Goal: Task Accomplishment & Management: Complete application form

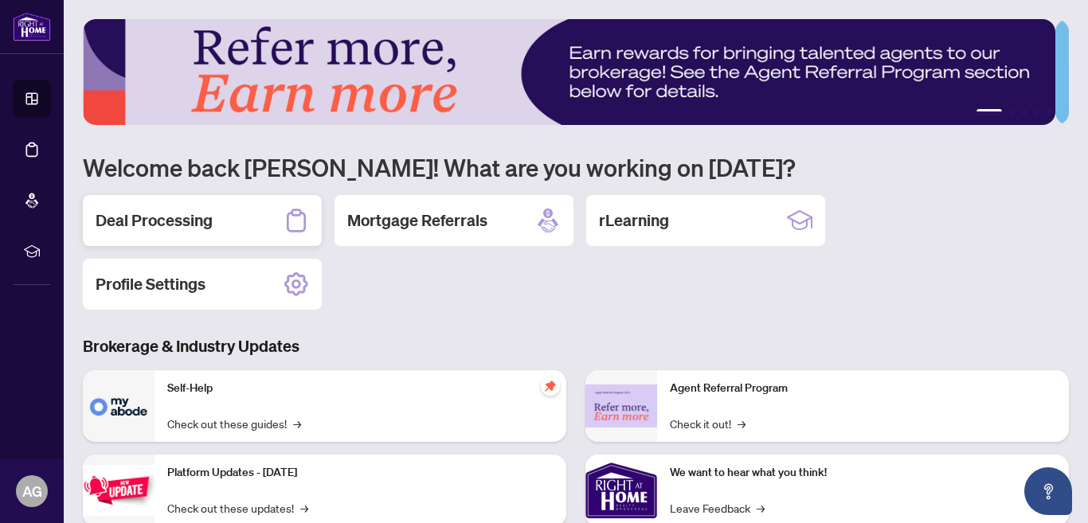
click at [163, 219] on h2 "Deal Processing" at bounding box center [154, 221] width 117 height 22
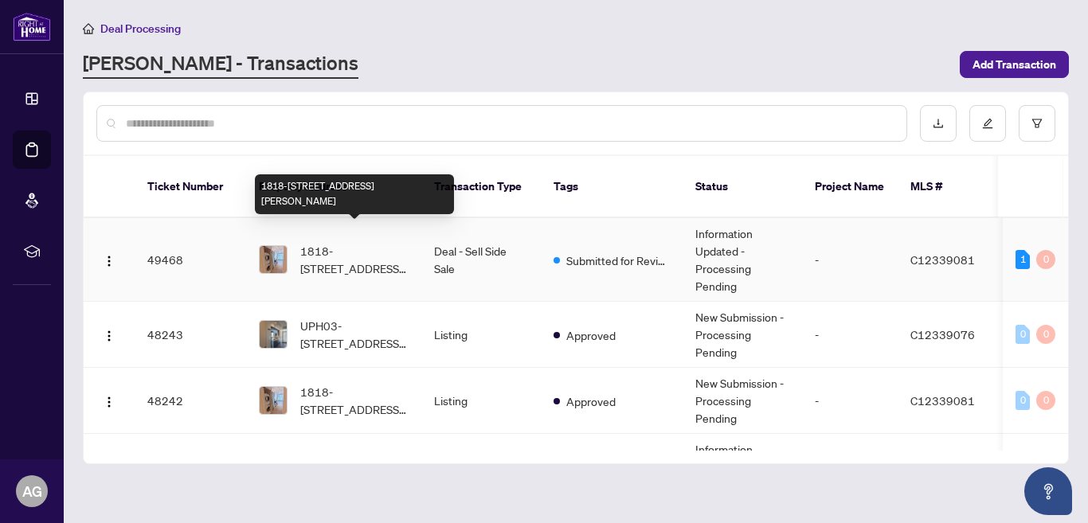
click at [372, 242] on span "1818-[STREET_ADDRESS][PERSON_NAME]" at bounding box center [354, 259] width 108 height 35
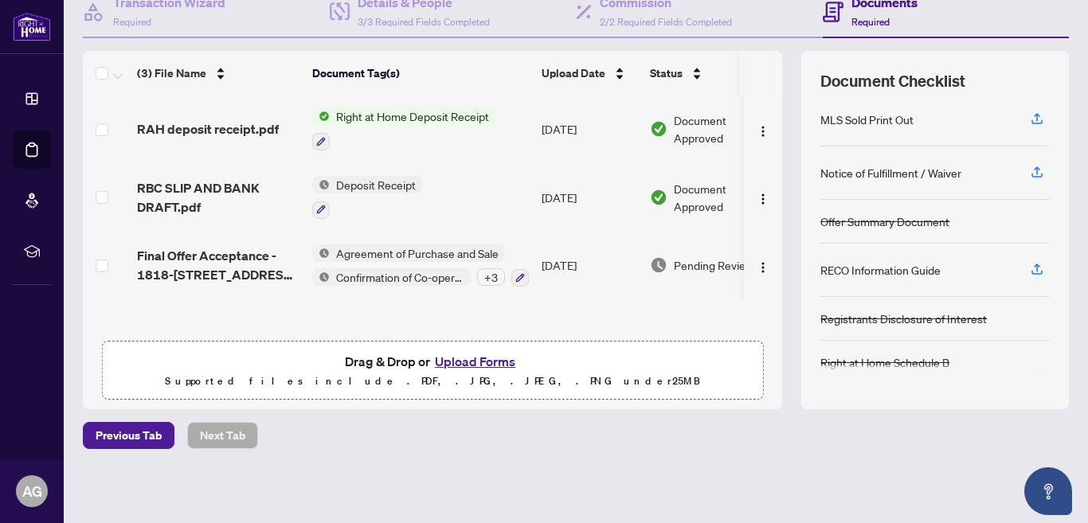
scroll to position [58, 0]
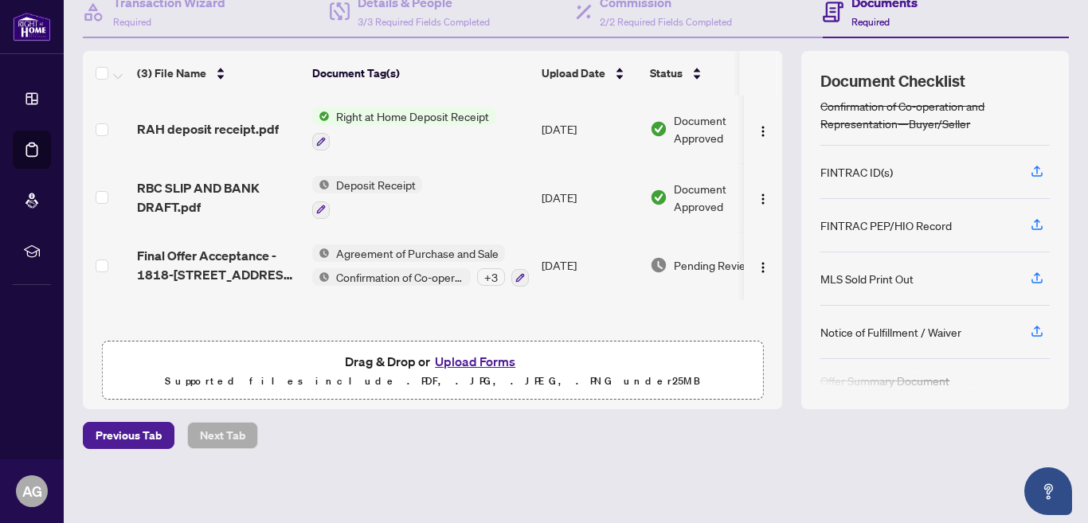
click at [474, 359] on button "Upload Forms" at bounding box center [475, 361] width 90 height 21
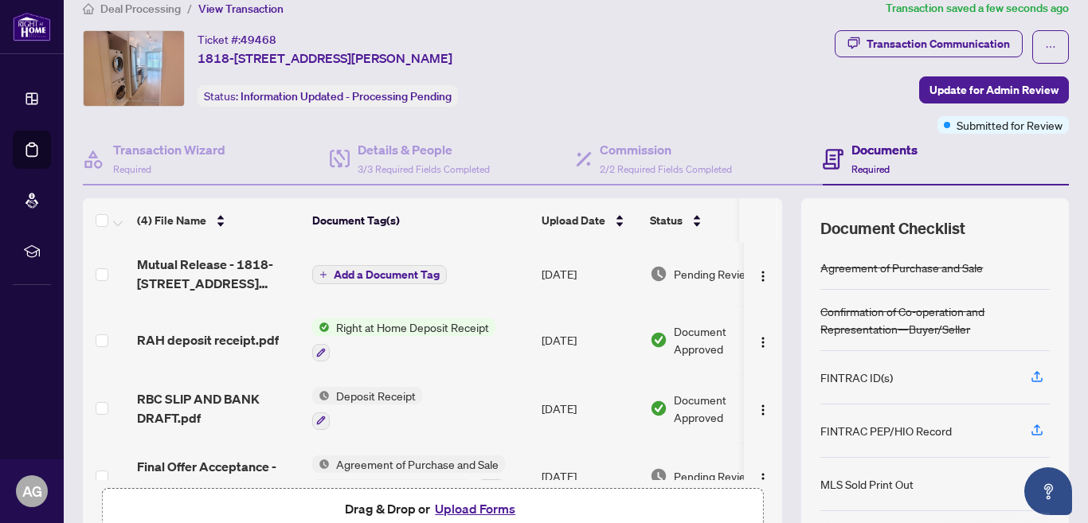
scroll to position [8, 0]
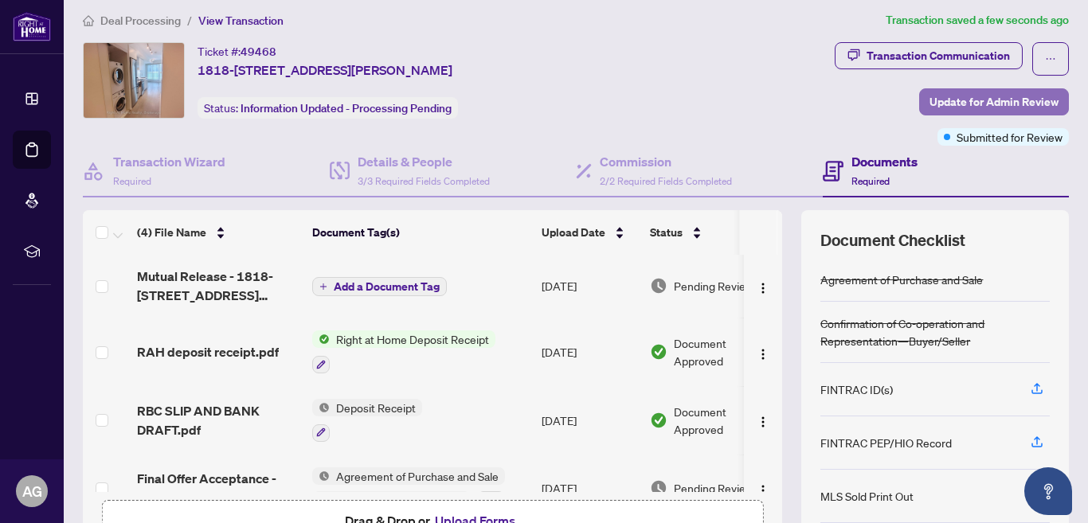
click at [953, 95] on span "Update for Admin Review" at bounding box center [994, 101] width 129 height 25
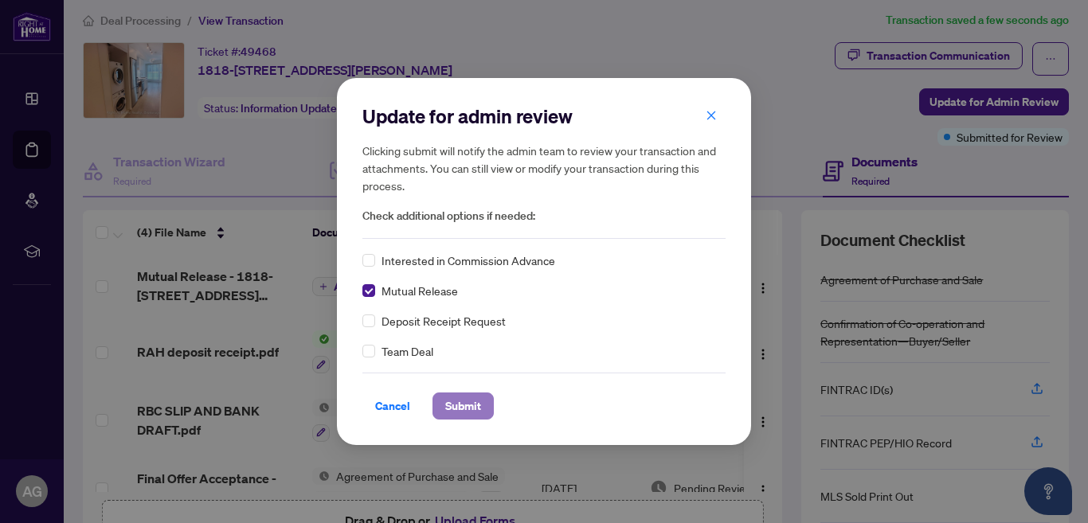
click at [454, 402] on span "Submit" at bounding box center [463, 406] width 36 height 25
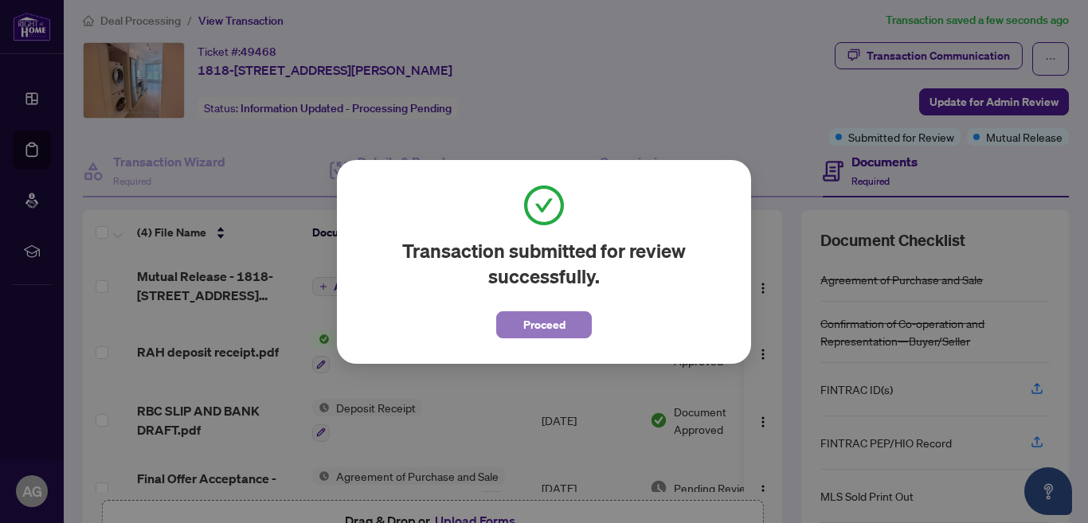
click at [542, 319] on span "Proceed" at bounding box center [544, 324] width 42 height 25
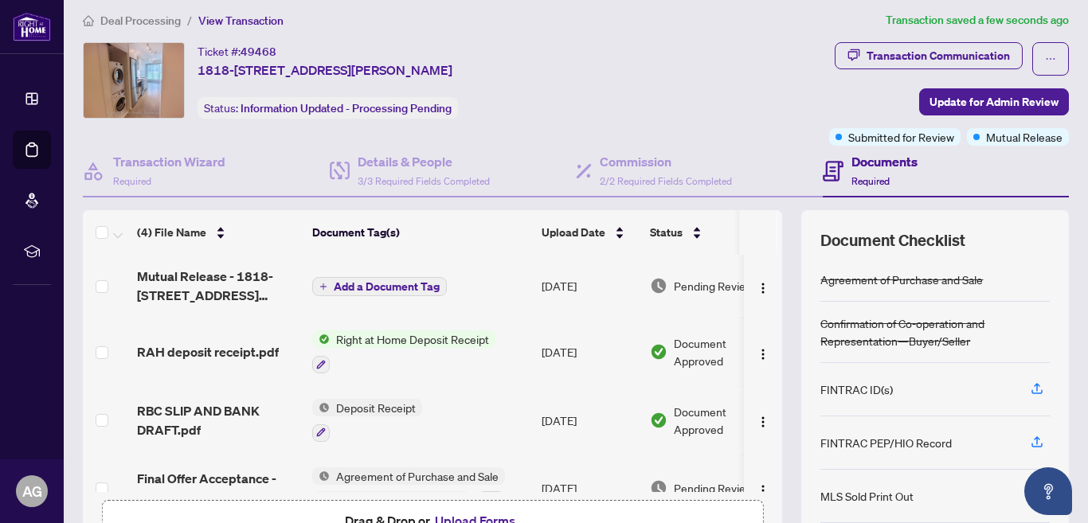
click at [370, 281] on span "Add a Document Tag" at bounding box center [387, 286] width 106 height 11
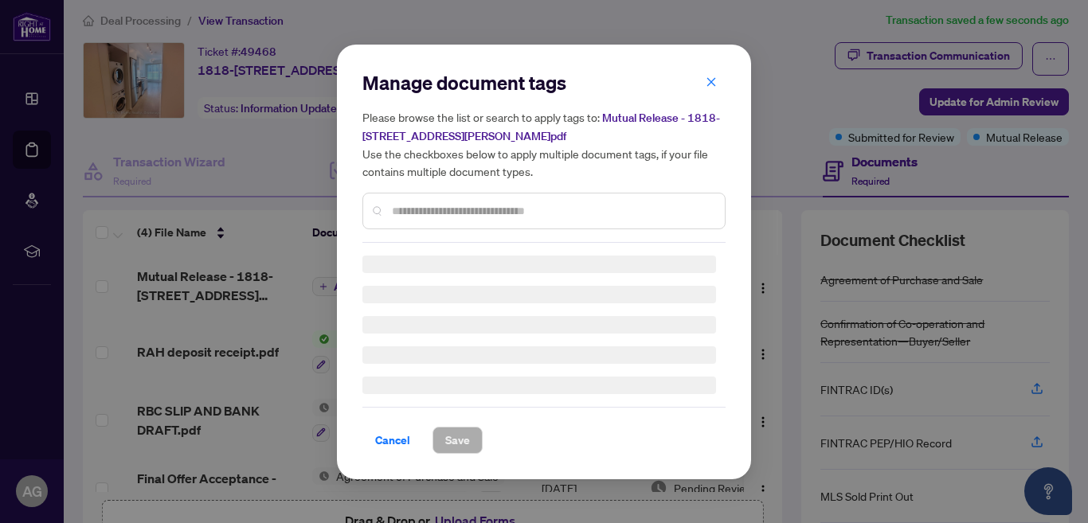
click at [426, 212] on div "Manage document tags Please browse the list or search to apply tags to: Mutual …" at bounding box center [543, 262] width 363 height 384
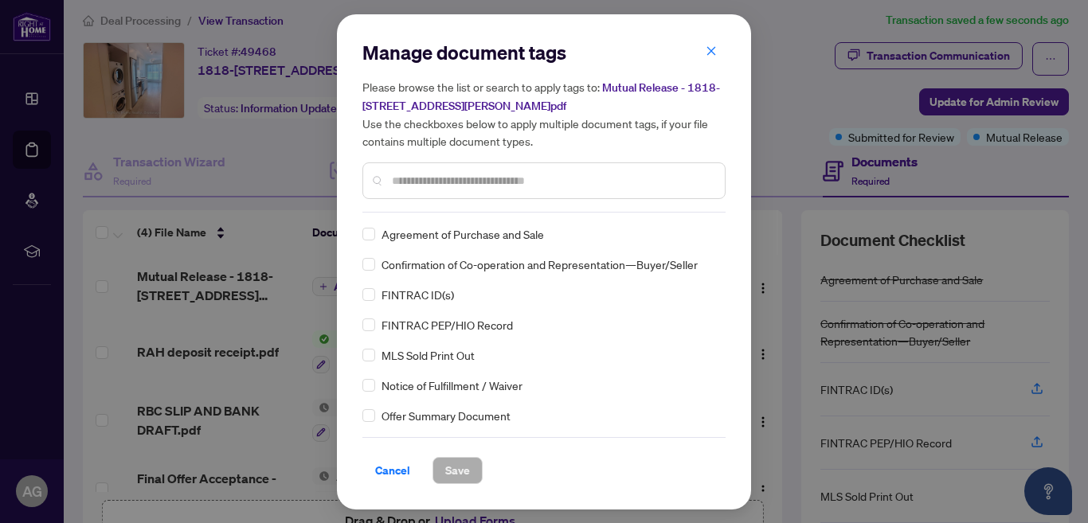
click at [531, 191] on div at bounding box center [543, 181] width 363 height 37
click at [523, 182] on input "text" at bounding box center [552, 181] width 320 height 18
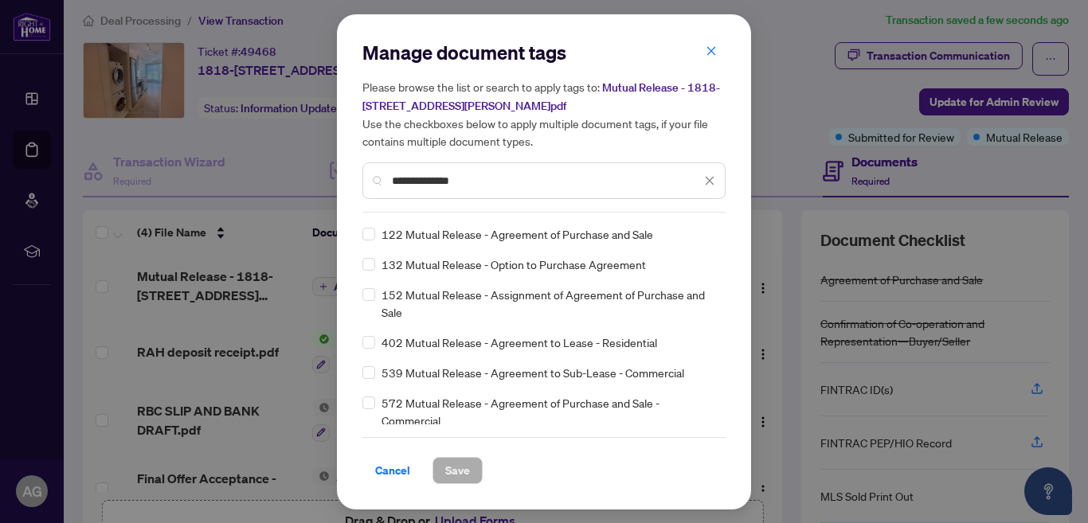
type input "**********"
click at [453, 471] on span "Save" at bounding box center [457, 470] width 25 height 25
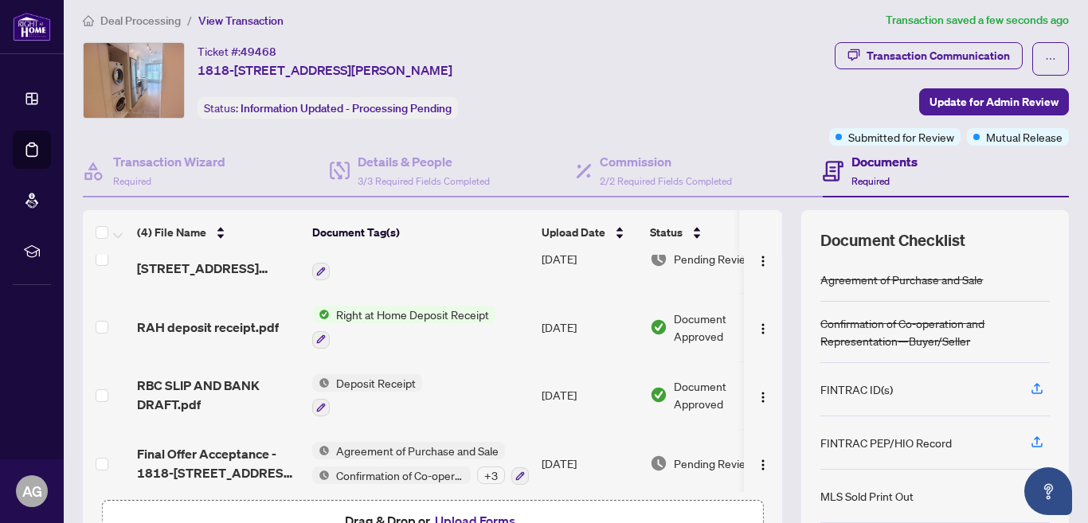
scroll to position [0, 0]
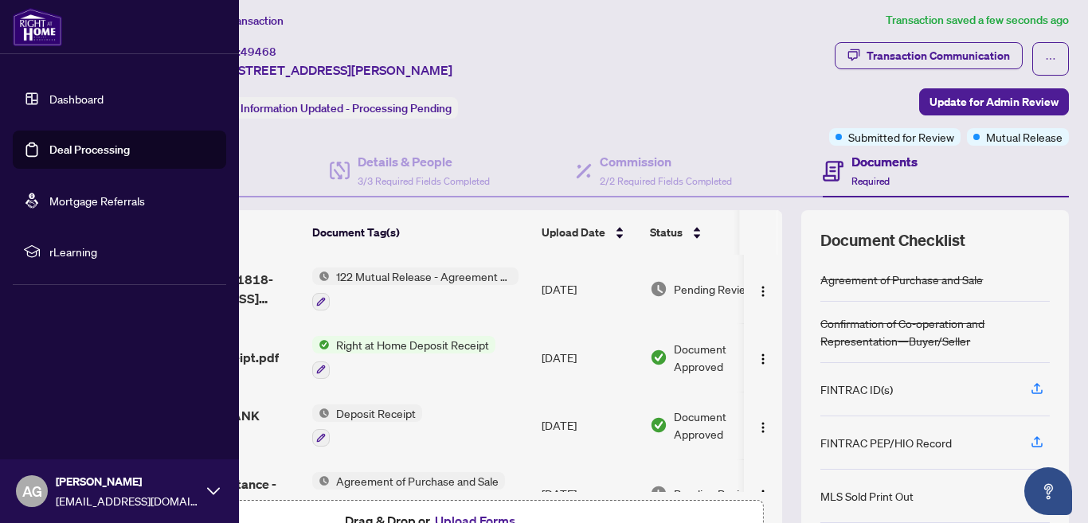
click at [65, 92] on link "Dashboard" at bounding box center [76, 99] width 54 height 14
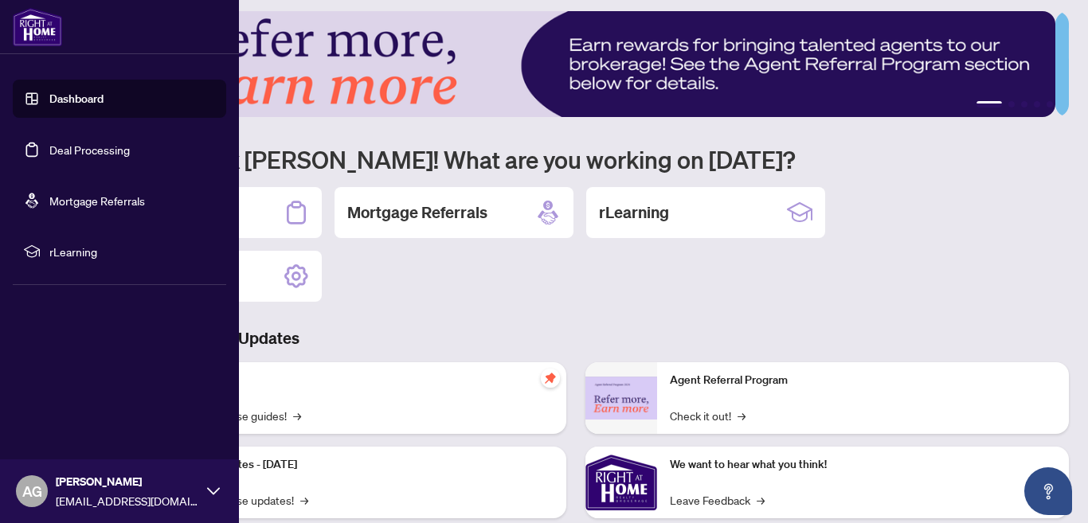
click at [207, 490] on icon at bounding box center [213, 491] width 13 height 13
click at [61, 395] on span "Logout" at bounding box center [64, 396] width 36 height 25
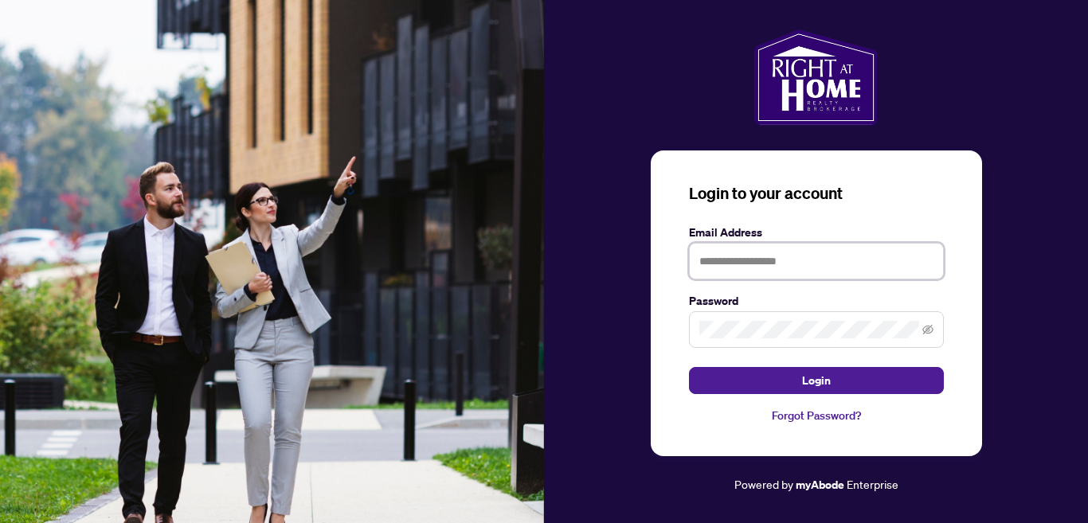
type input "**********"
